Goal: Task Accomplishment & Management: Use online tool/utility

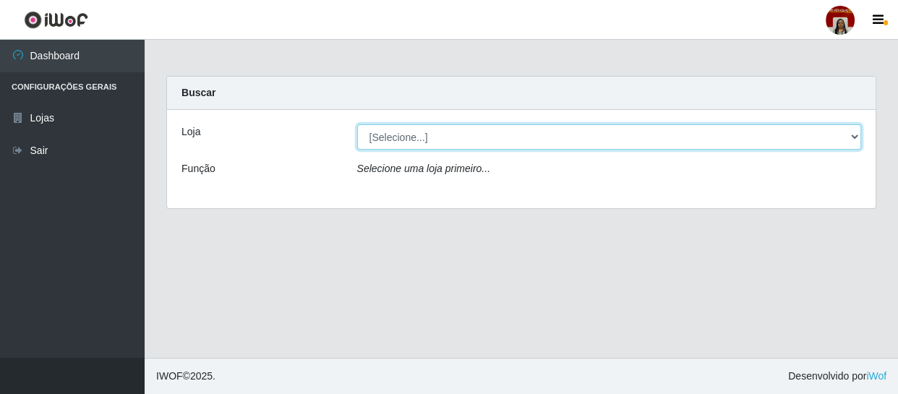
click at [377, 137] on select "[Selecione...] Mar Vermelho - Loja 04" at bounding box center [609, 136] width 504 height 25
select select "251"
click at [357, 124] on select "[Selecione...] Mar Vermelho - Loja 04" at bounding box center [609, 136] width 504 height 25
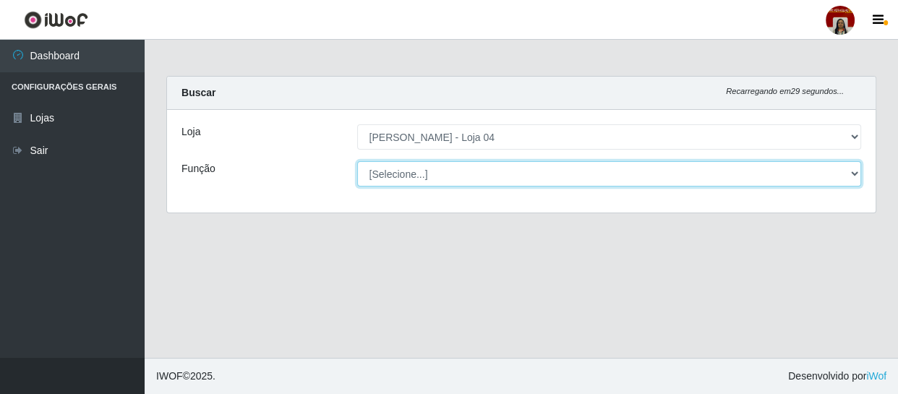
click at [390, 169] on select "[Selecione...] ASG ASG + ASG ++ Auxiliar de Depósito Auxiliar de Depósito + Aux…" at bounding box center [609, 173] width 504 height 25
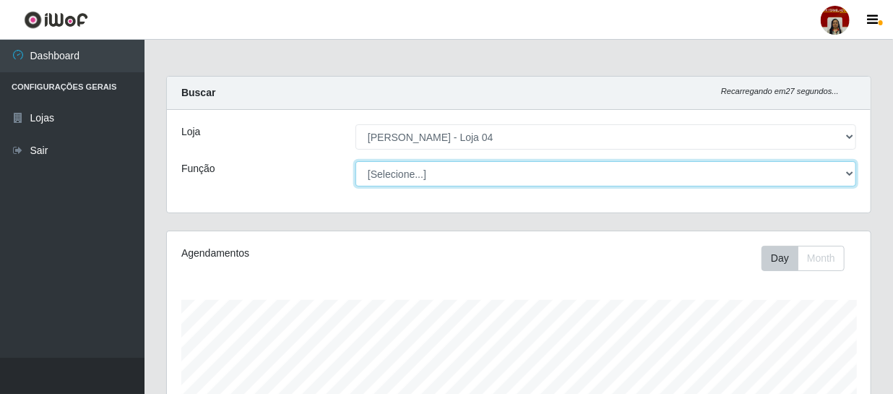
scroll to position [300, 704]
select select "112"
click at [356, 161] on select "[Selecione...] ASG ASG + ASG ++ Auxiliar de Depósito Auxiliar de Depósito + Aux…" at bounding box center [606, 173] width 501 height 25
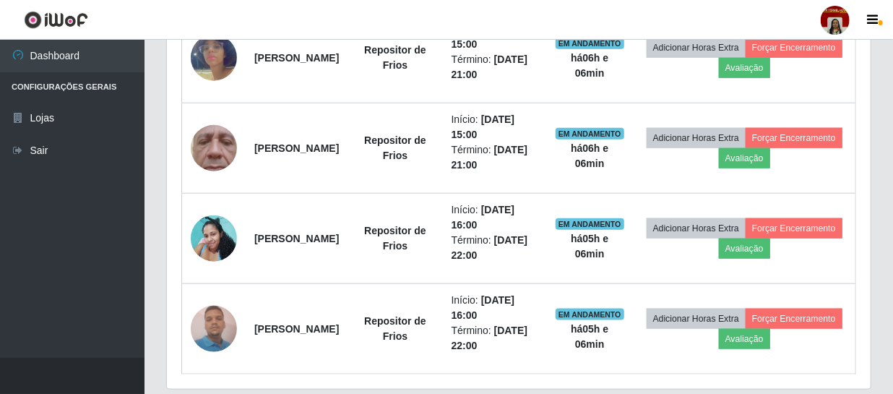
scroll to position [549, 0]
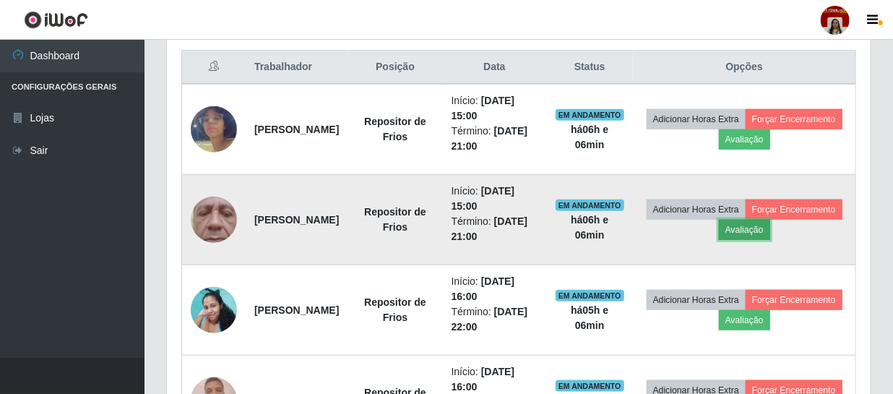
click at [770, 227] on button "Avaliação" at bounding box center [744, 230] width 51 height 20
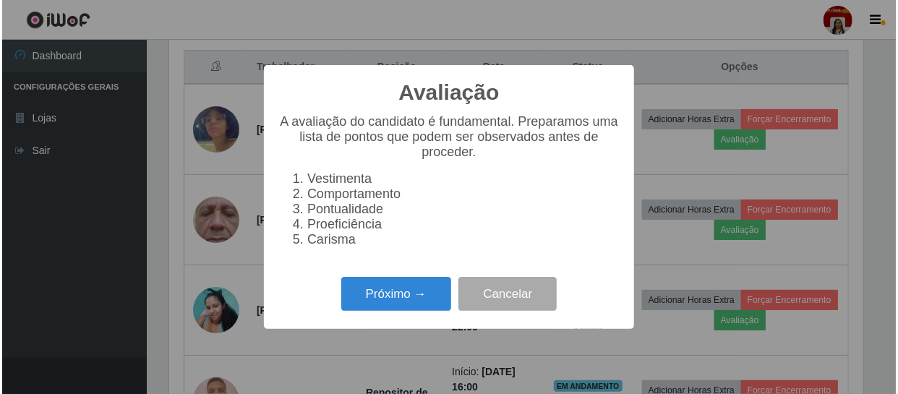
scroll to position [300, 697]
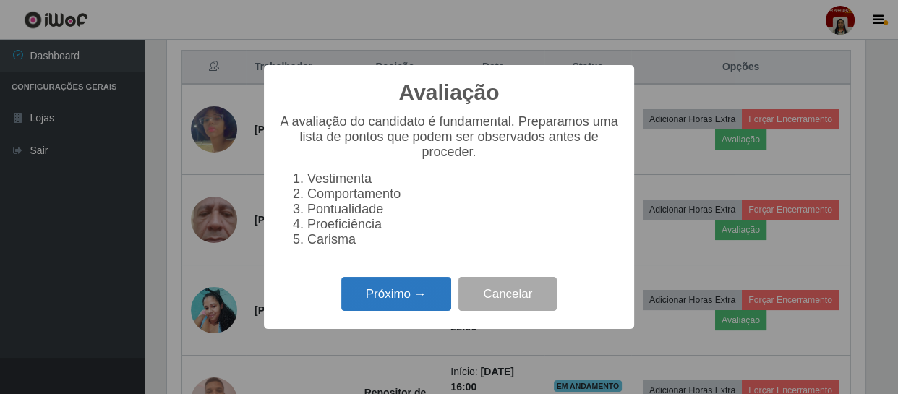
click at [433, 298] on button "Próximo →" at bounding box center [396, 294] width 110 height 34
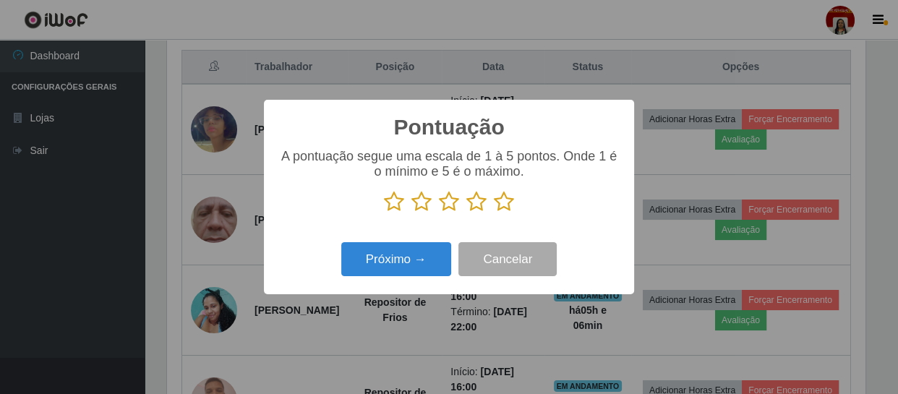
click at [504, 202] on icon at bounding box center [504, 202] width 20 height 22
click at [494, 212] on input "radio" at bounding box center [494, 212] width 0 height 0
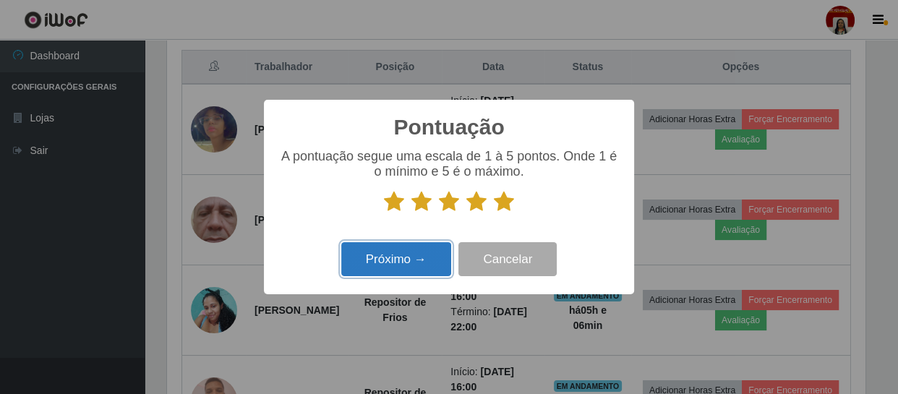
click at [397, 257] on button "Próximo →" at bounding box center [396, 259] width 110 height 34
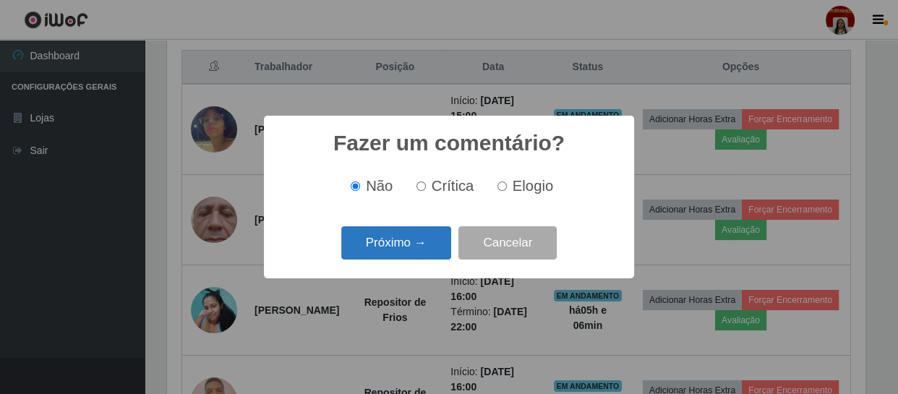
click at [401, 244] on button "Próximo →" at bounding box center [396, 243] width 110 height 34
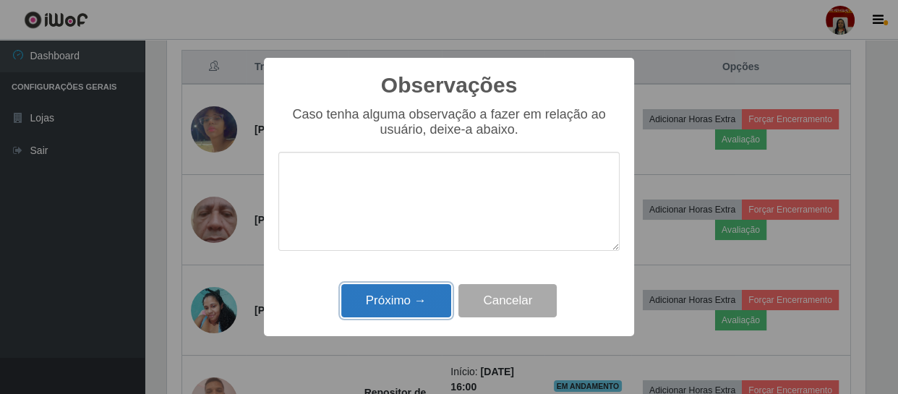
click at [398, 306] on button "Próximo →" at bounding box center [396, 301] width 110 height 34
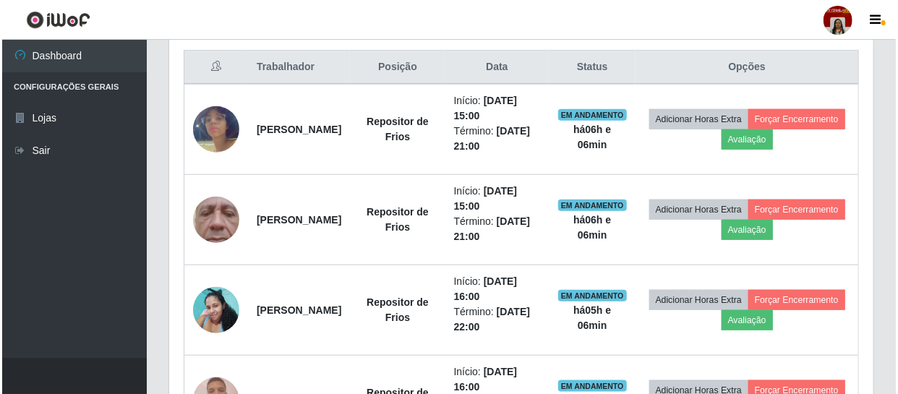
scroll to position [300, 704]
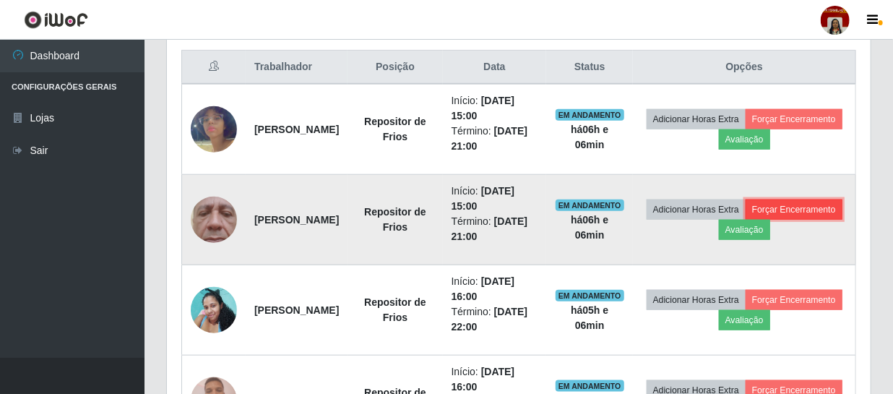
click at [746, 220] on button "Forçar Encerramento" at bounding box center [794, 209] width 97 height 20
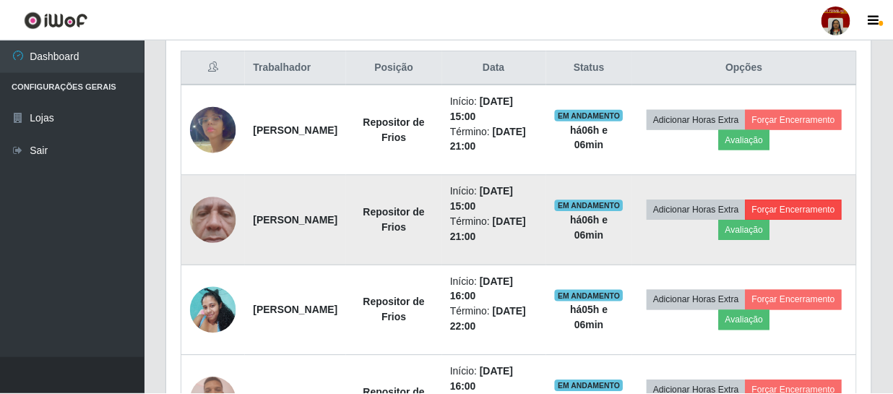
scroll to position [300, 697]
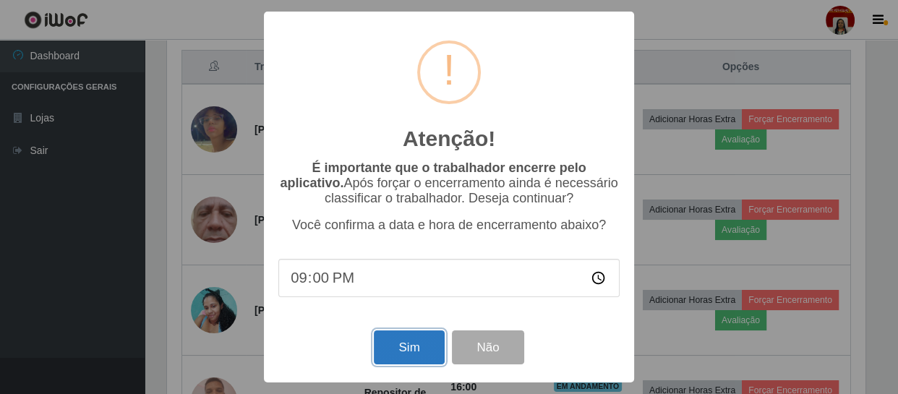
click at [418, 353] on button "Sim" at bounding box center [409, 347] width 70 height 34
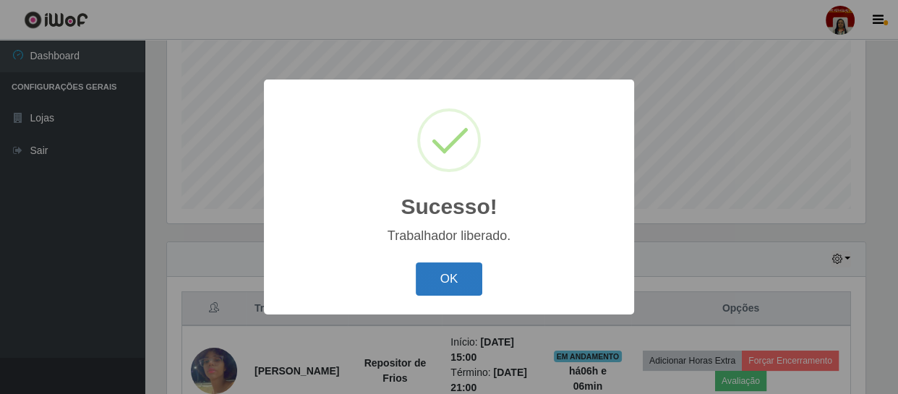
click at [452, 278] on button "OK" at bounding box center [449, 279] width 67 height 34
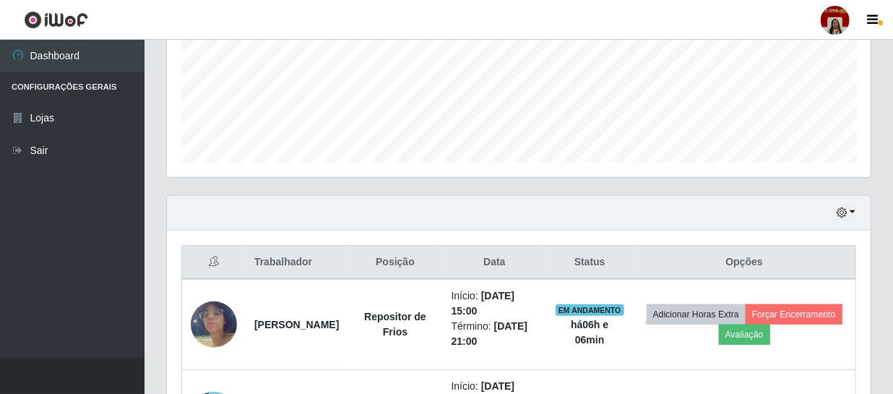
scroll to position [339, 0]
